Goal: Communication & Community: Share content

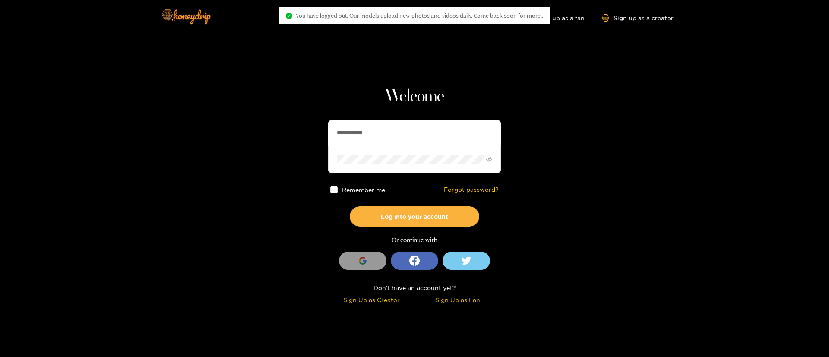
click at [412, 152] on span at bounding box center [414, 159] width 173 height 27
drag, startPoint x: 0, startPoint y: 0, endPoint x: 401, endPoint y: 133, distance: 422.6
click at [401, 133] on div "**********" at bounding box center [414, 146] width 173 height 53
click at [401, 133] on input "**********" at bounding box center [414, 133] width 173 height 26
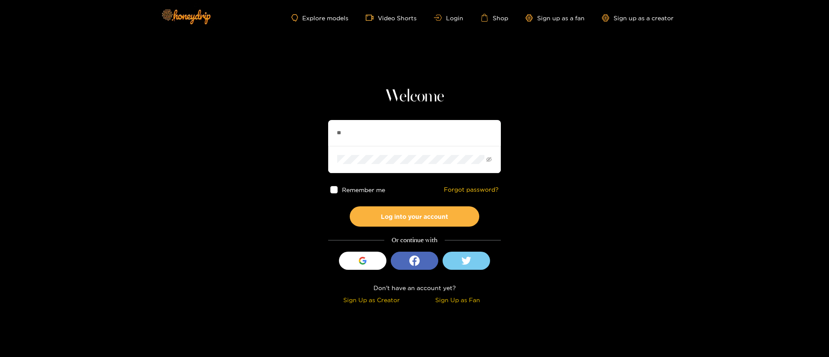
type input "*"
type input "**********"
click at [414, 215] on button "Log into your account" at bounding box center [415, 216] width 130 height 20
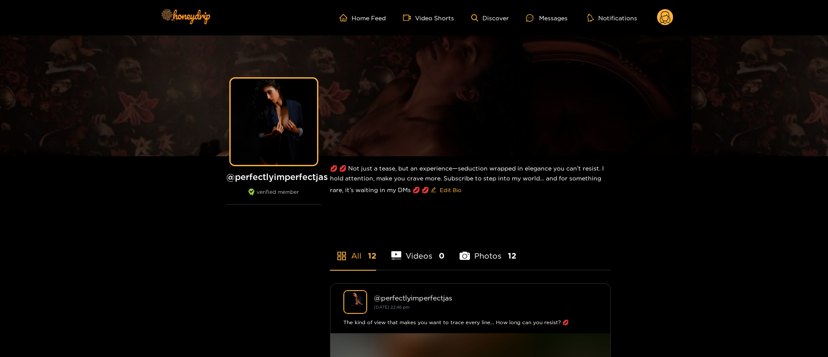
click at [536, 12] on ul "Home Feed Video Shorts Discover Messages Notifications" at bounding box center [507, 17] width 334 height 17
click at [536, 13] on div "Messages" at bounding box center [546, 18] width 41 height 10
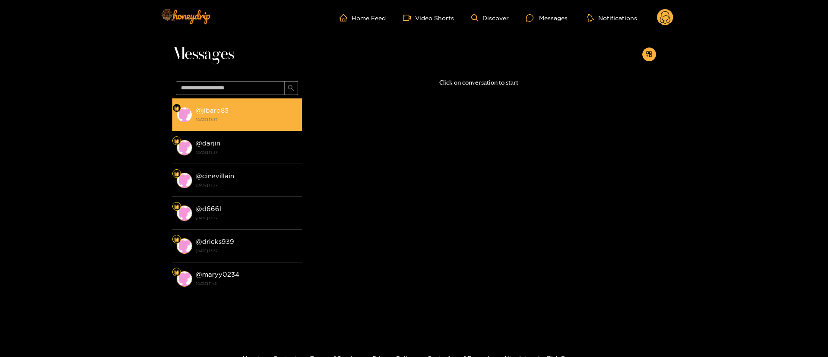
click at [232, 116] on strong "[DATE] 13:37" at bounding box center [247, 120] width 102 height 8
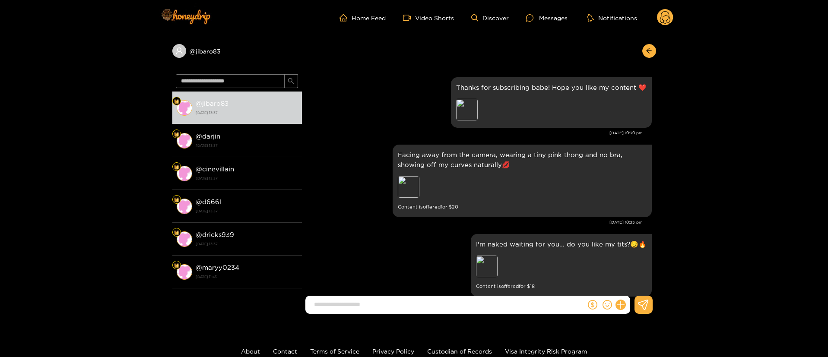
scroll to position [672, 0]
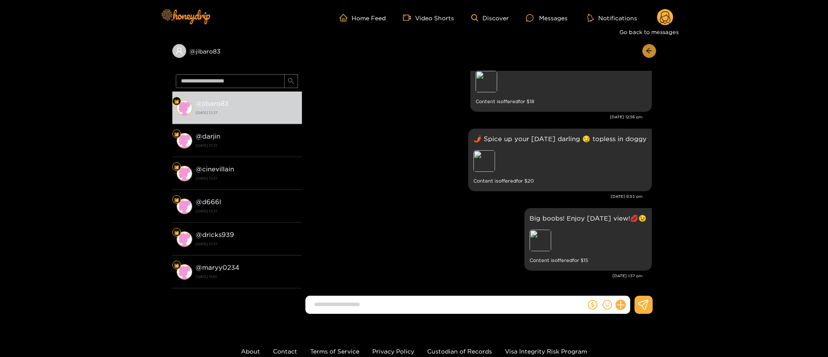
click at [648, 56] on button "button" at bounding box center [649, 51] width 14 height 14
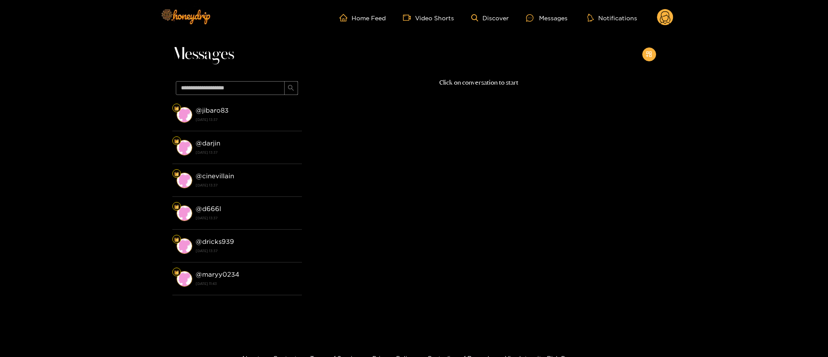
click at [648, 56] on icon "appstore-add" at bounding box center [649, 54] width 6 height 6
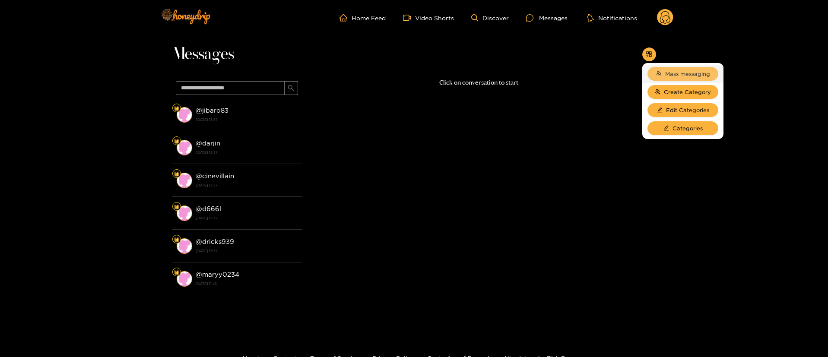
click at [675, 76] on span "Mass messaging" at bounding box center [687, 74] width 45 height 9
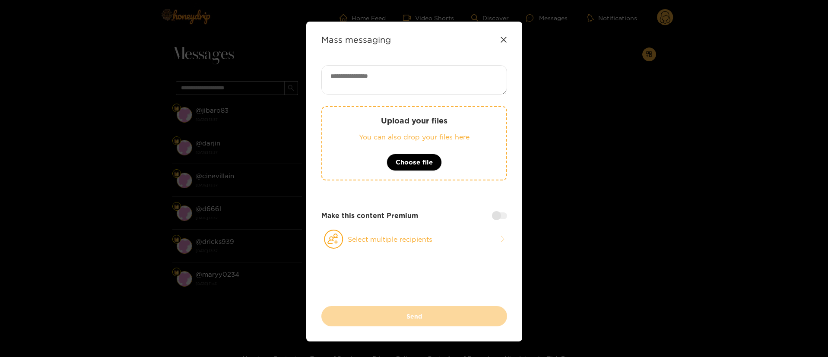
click at [385, 82] on textarea at bounding box center [414, 79] width 186 height 29
paste textarea "**********"
type textarea "**********"
click at [393, 246] on button "Select multiple recipients" at bounding box center [414, 239] width 186 height 20
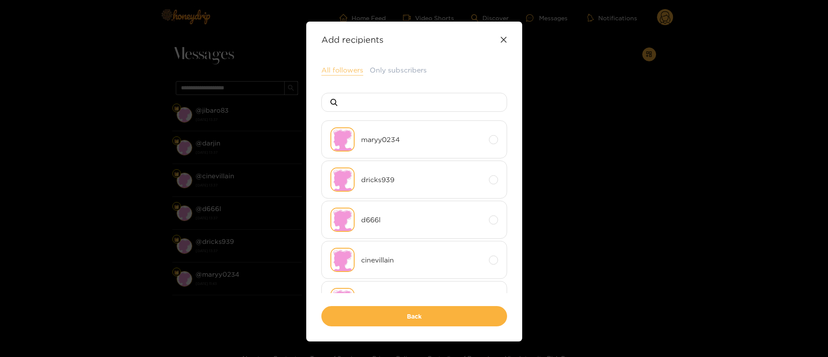
click at [348, 67] on button "All followers" at bounding box center [342, 70] width 42 height 10
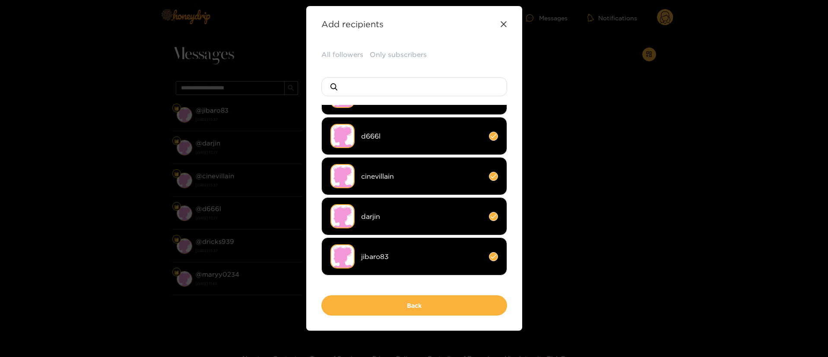
scroll to position [24, 0]
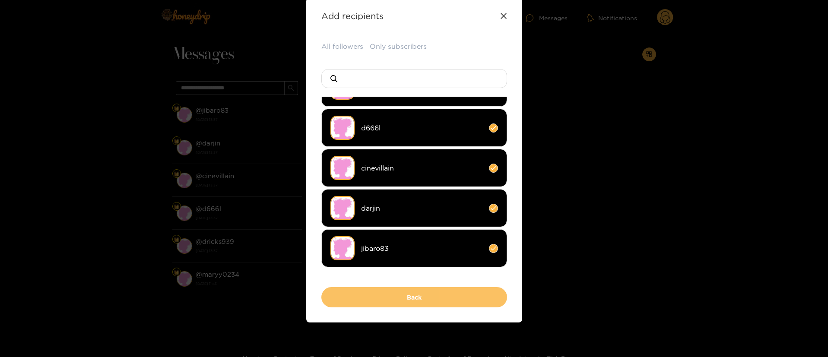
click at [368, 302] on button "Back" at bounding box center [414, 297] width 186 height 20
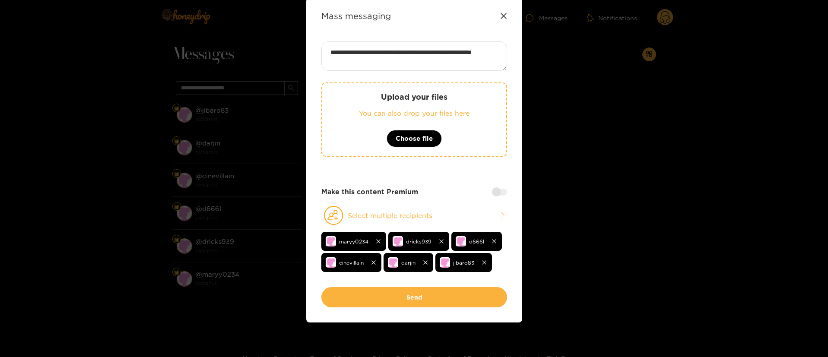
click at [483, 169] on div "Upload your files You can also drop your files here Choose file" at bounding box center [414, 126] width 186 height 87
click at [507, 196] on div "**********" at bounding box center [414, 160] width 216 height 325
click at [502, 194] on div at bounding box center [499, 192] width 15 height 7
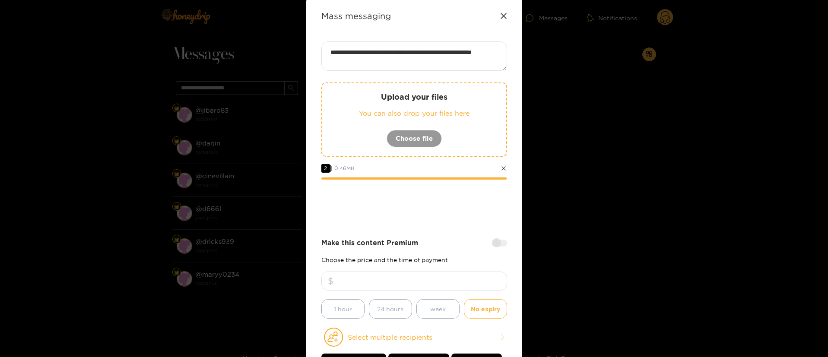
click at [425, 205] on div at bounding box center [414, 203] width 186 height 35
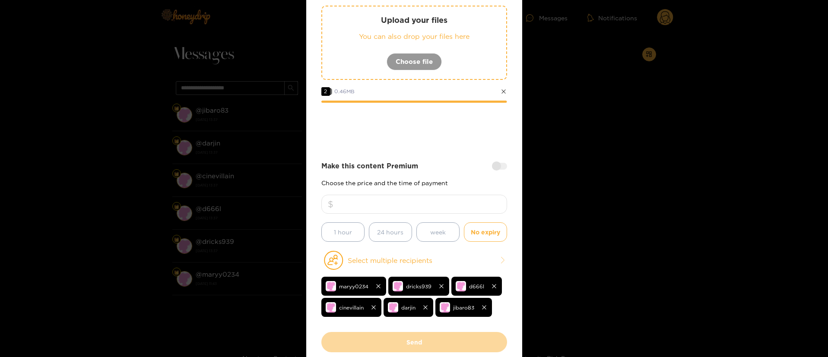
scroll to position [102, 0]
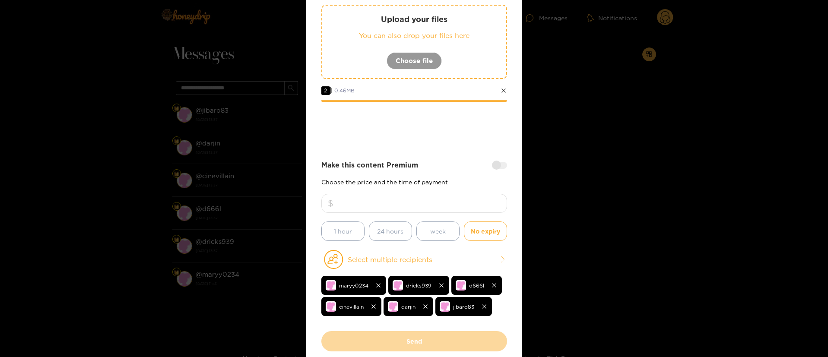
click at [416, 196] on input "number" at bounding box center [414, 203] width 186 height 19
click at [431, 150] on div "**********" at bounding box center [414, 148] width 186 height 368
click at [456, 198] on input "number" at bounding box center [414, 203] width 186 height 19
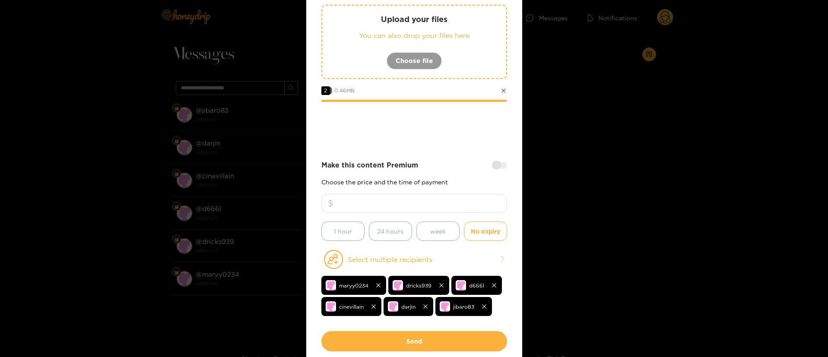
click at [461, 126] on div at bounding box center [414, 125] width 186 height 35
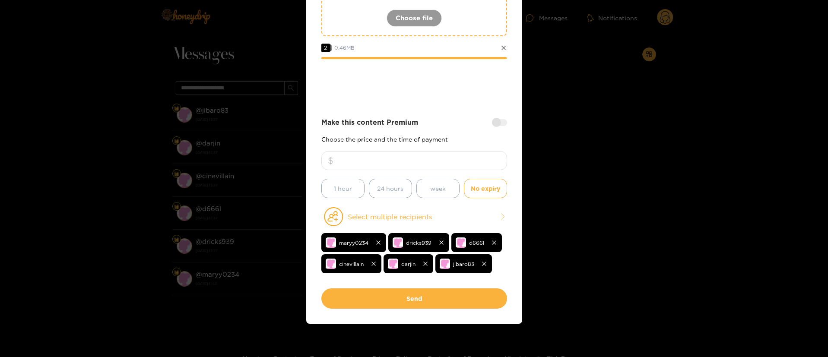
scroll to position [146, 0]
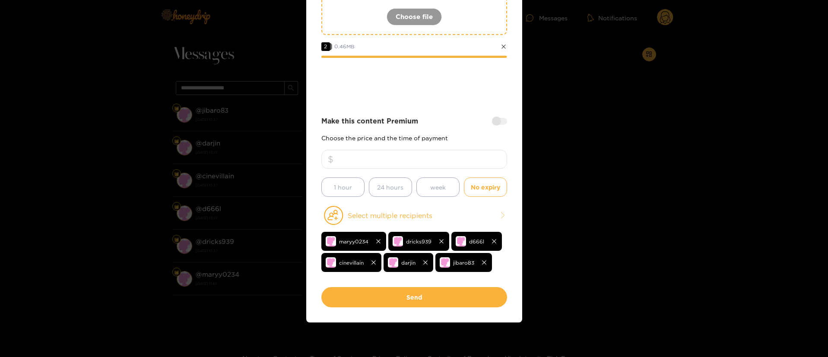
click at [433, 155] on input "*" at bounding box center [414, 159] width 186 height 19
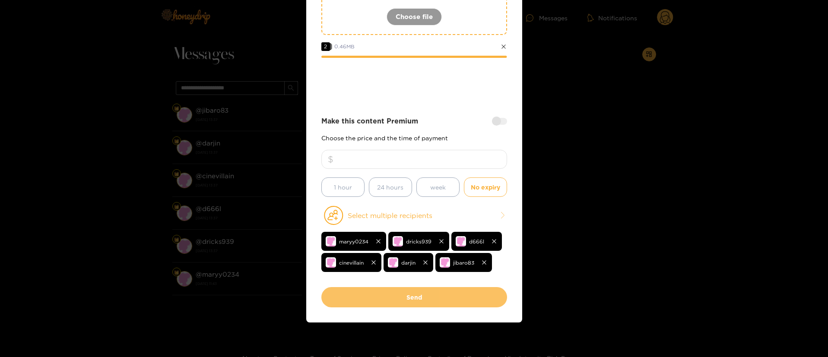
type input "**"
click at [416, 299] on button "Send" at bounding box center [414, 297] width 186 height 20
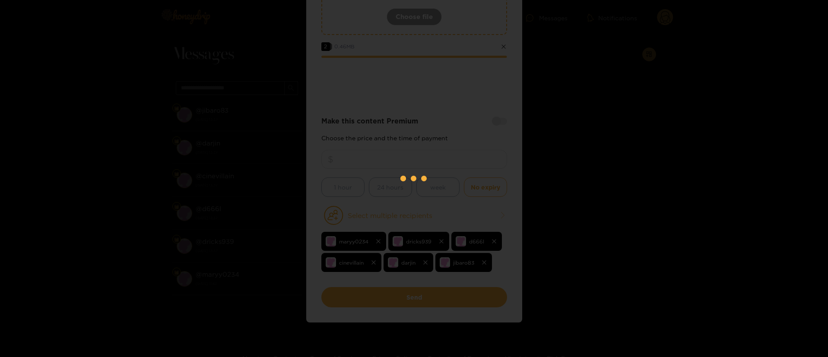
scroll to position [52, 0]
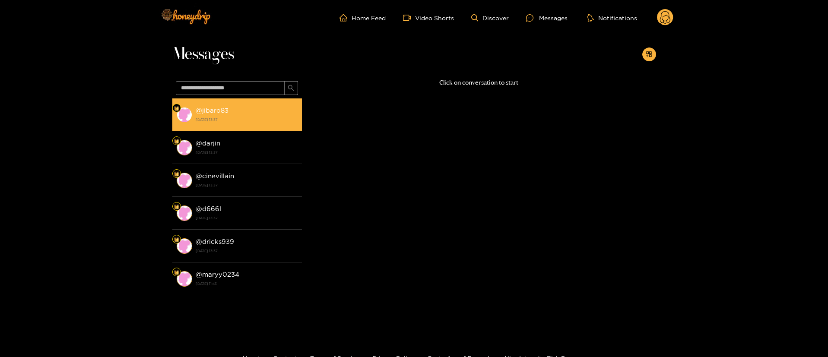
click at [223, 115] on div "@ jibaro83 [DATE] 13:37" at bounding box center [247, 114] width 102 height 19
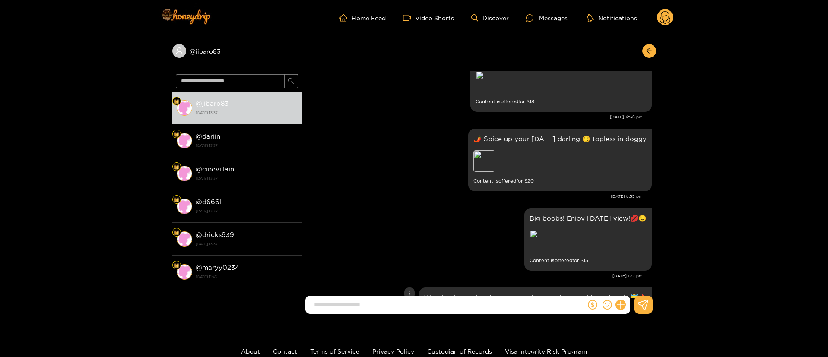
scroll to position [751, 0]
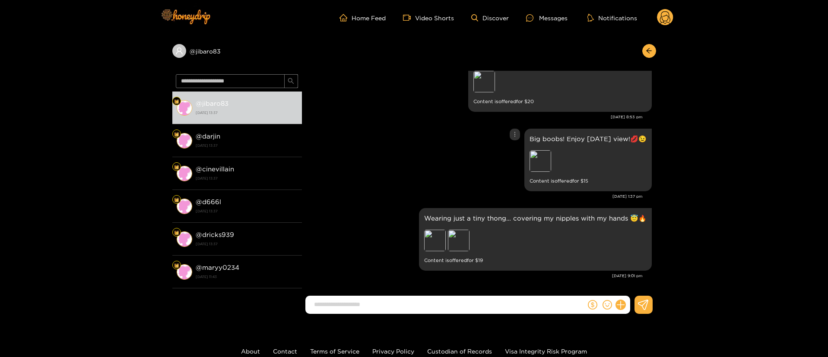
click at [374, 185] on div "Big boobs! Enjoy [DATE] view!💋😉 Preview Content is offered for $ 15" at bounding box center [479, 160] width 346 height 67
click at [725, 143] on div "@ jibaro83 @ jibaro83 [DATE] 13:37 @ darjin [DATE] 13:37 @ cinevillain [DATE] 1…" at bounding box center [414, 178] width 828 height 286
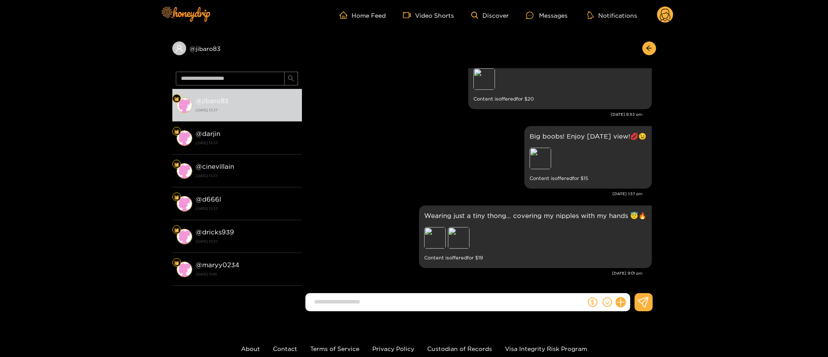
scroll to position [0, 0]
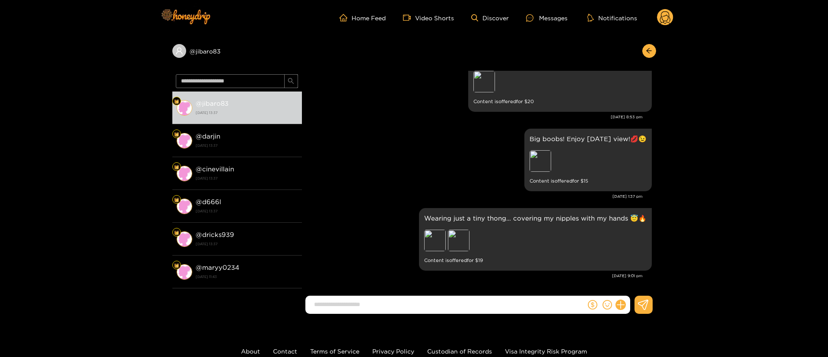
drag, startPoint x: 678, startPoint y: 10, endPoint x: 668, endPoint y: 12, distance: 9.7
click at [668, 12] on header "Home Feed Video Shorts Discover Messages Notifications 0" at bounding box center [414, 17] width 828 height 35
click at [668, 12] on circle at bounding box center [665, 17] width 16 height 16
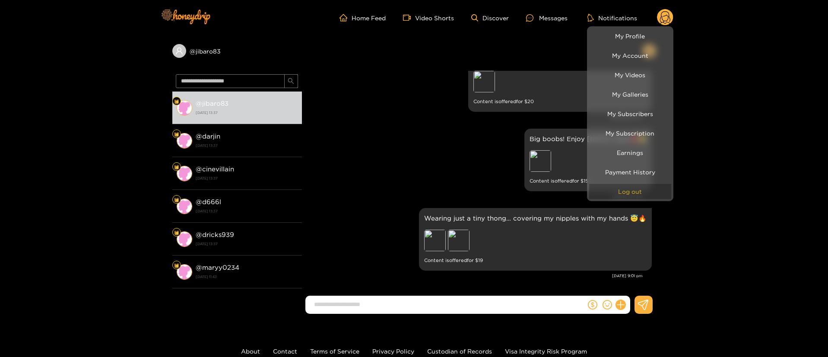
click at [621, 188] on button "Log out" at bounding box center [630, 191] width 82 height 15
